Goal: Information Seeking & Learning: Learn about a topic

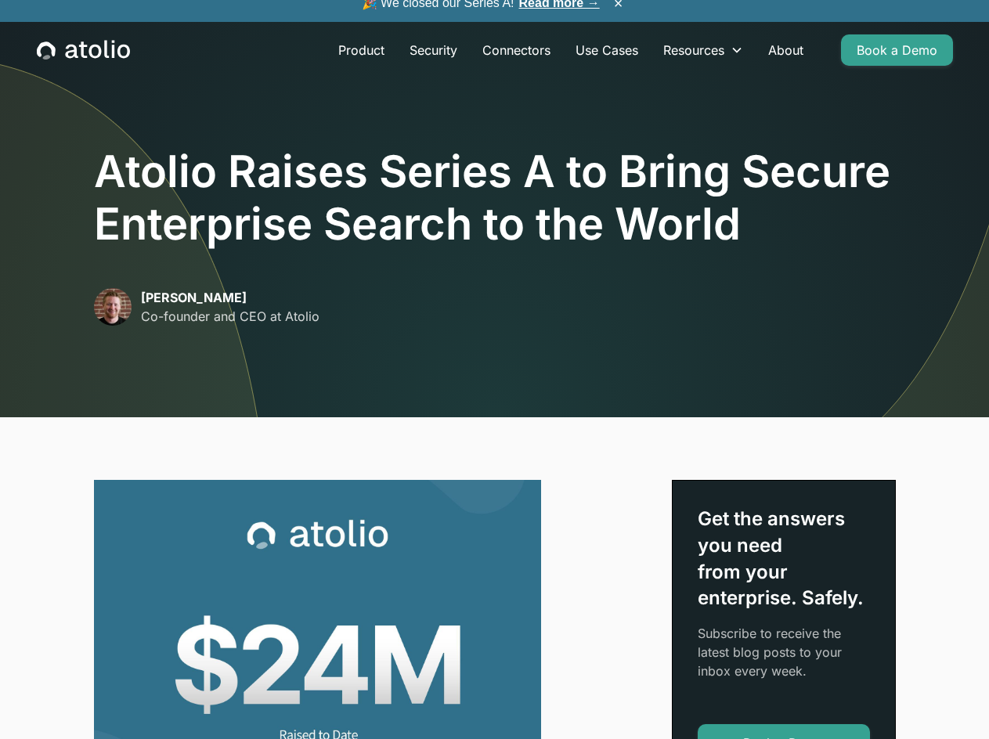
click at [551, 6] on link "Read more →" at bounding box center [559, 2] width 81 height 13
